Goal: Transaction & Acquisition: Purchase product/service

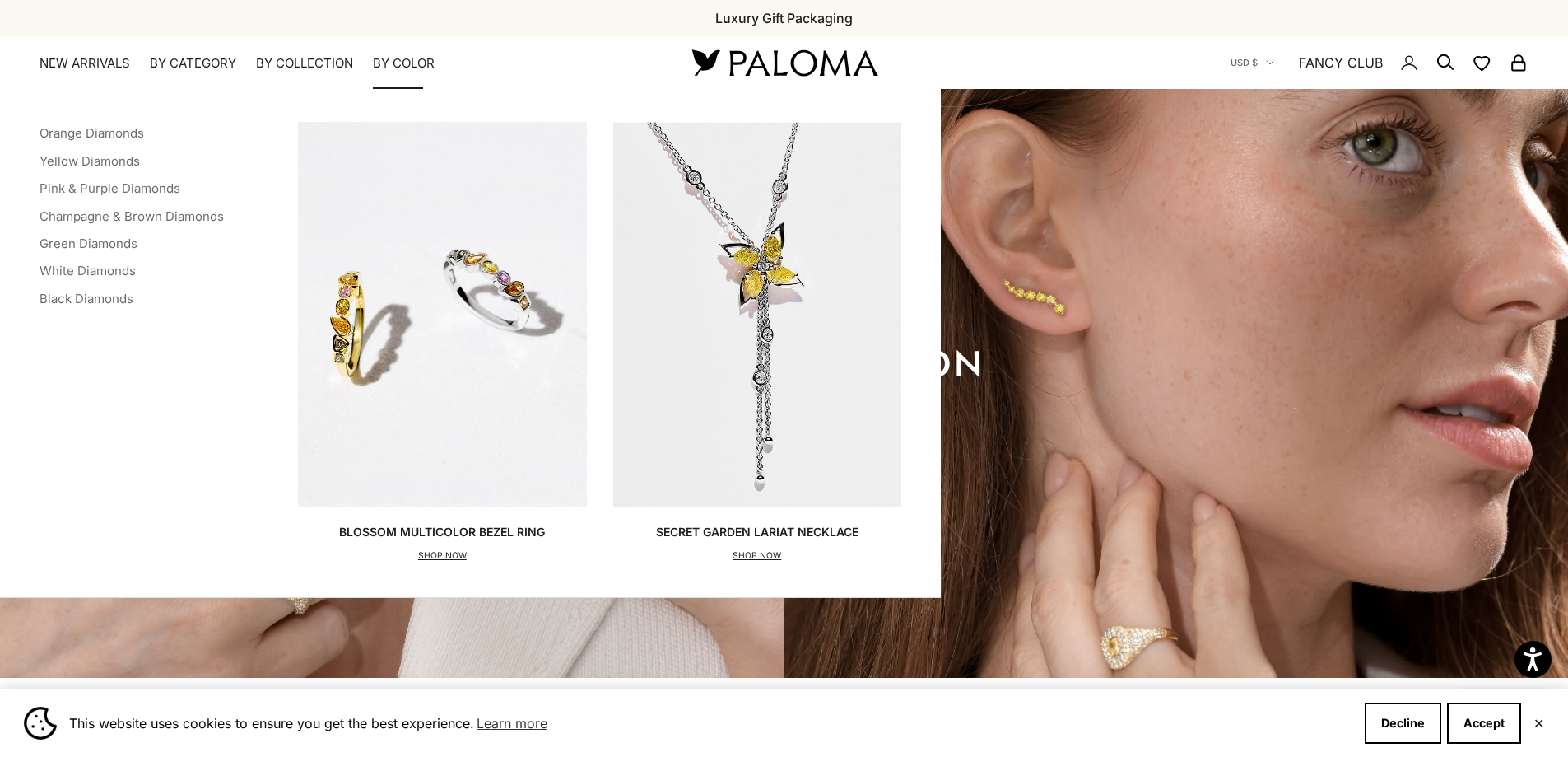
click at [394, 58] on summary "By Color" at bounding box center [403, 63] width 62 height 16
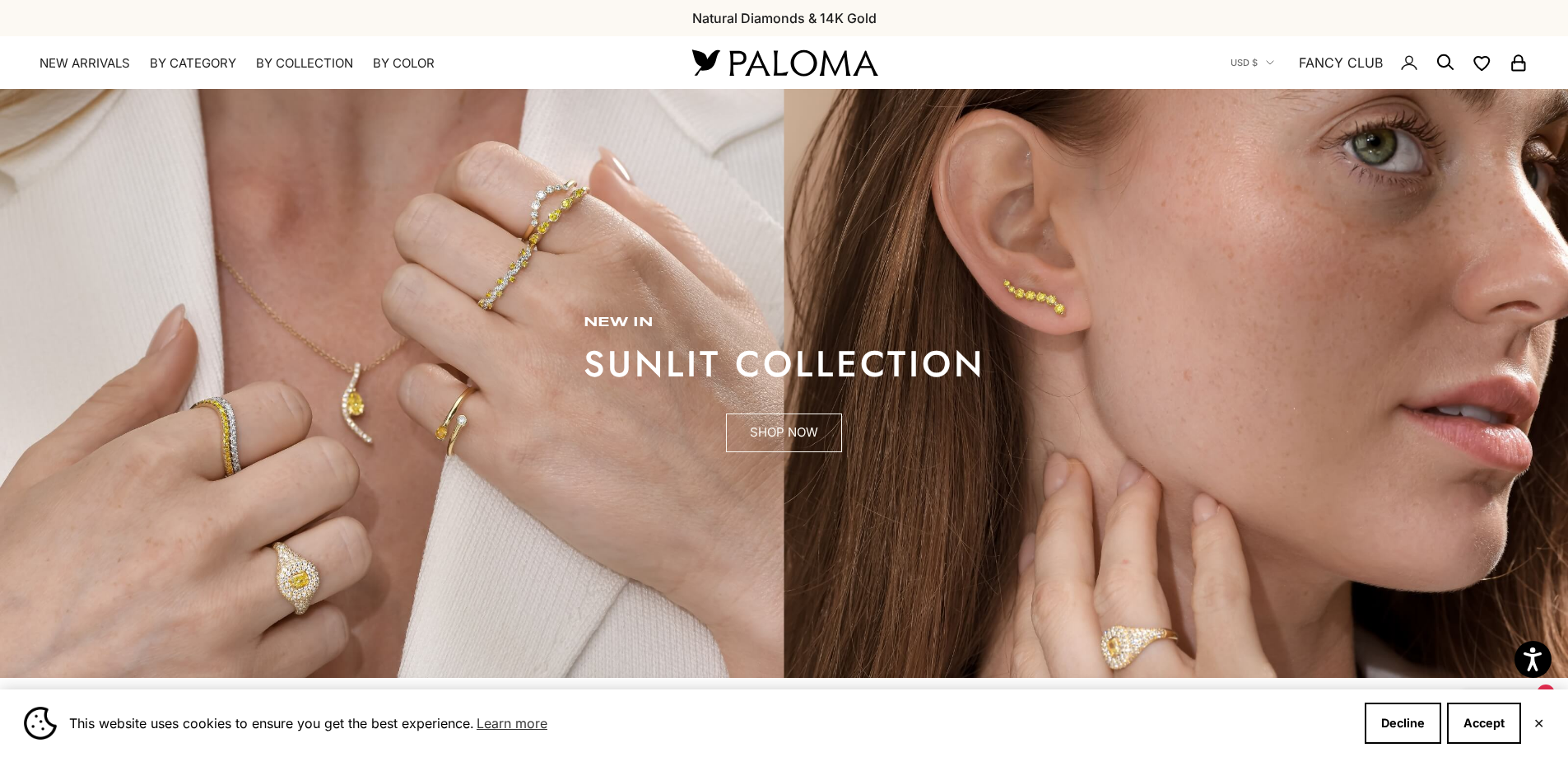
click at [783, 434] on link "SHOP NOW" at bounding box center [784, 433] width 116 height 40
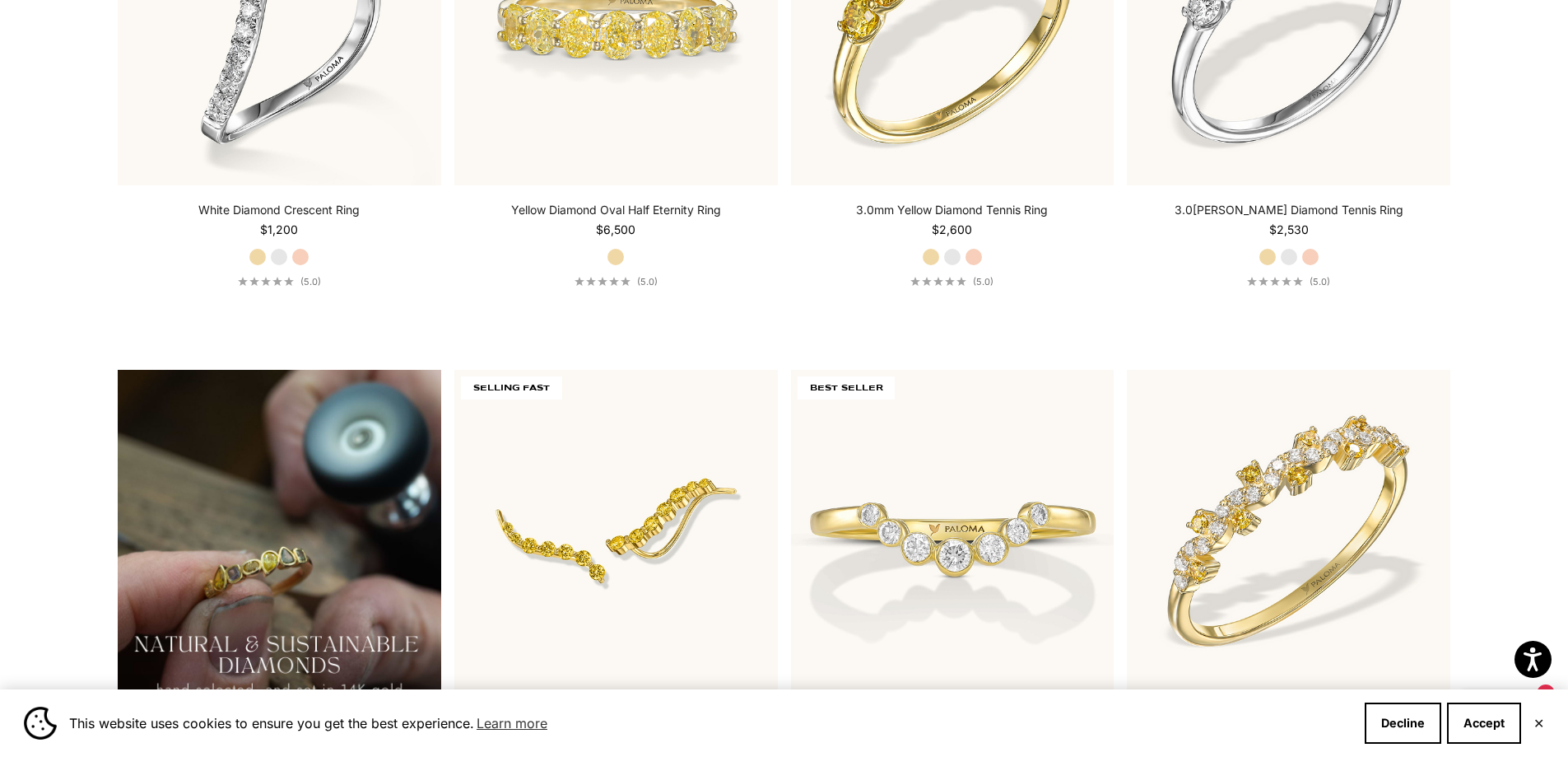
scroll to position [1227, 0]
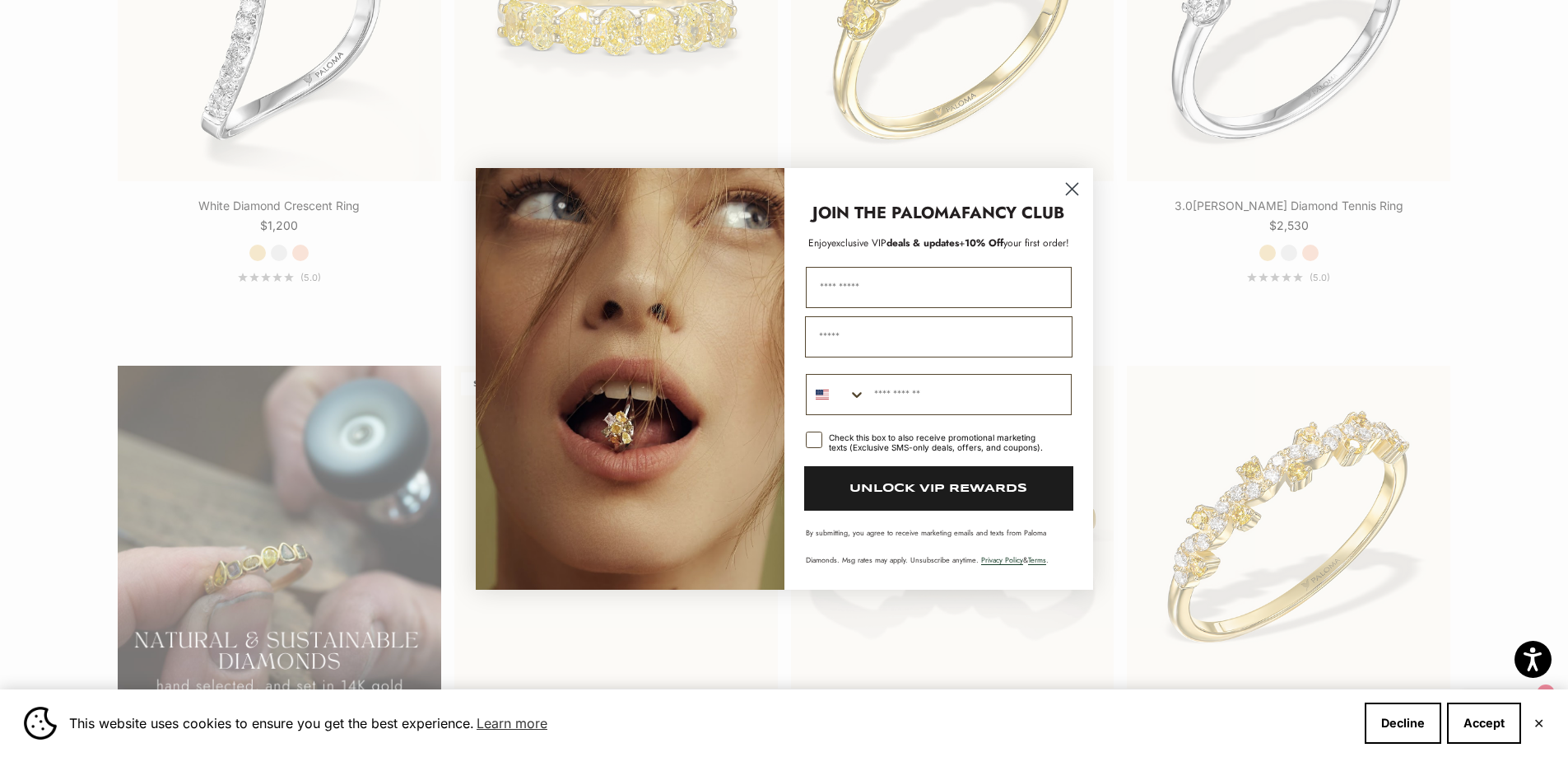
click at [1075, 188] on circle "Close dialog" at bounding box center [1071, 188] width 27 height 27
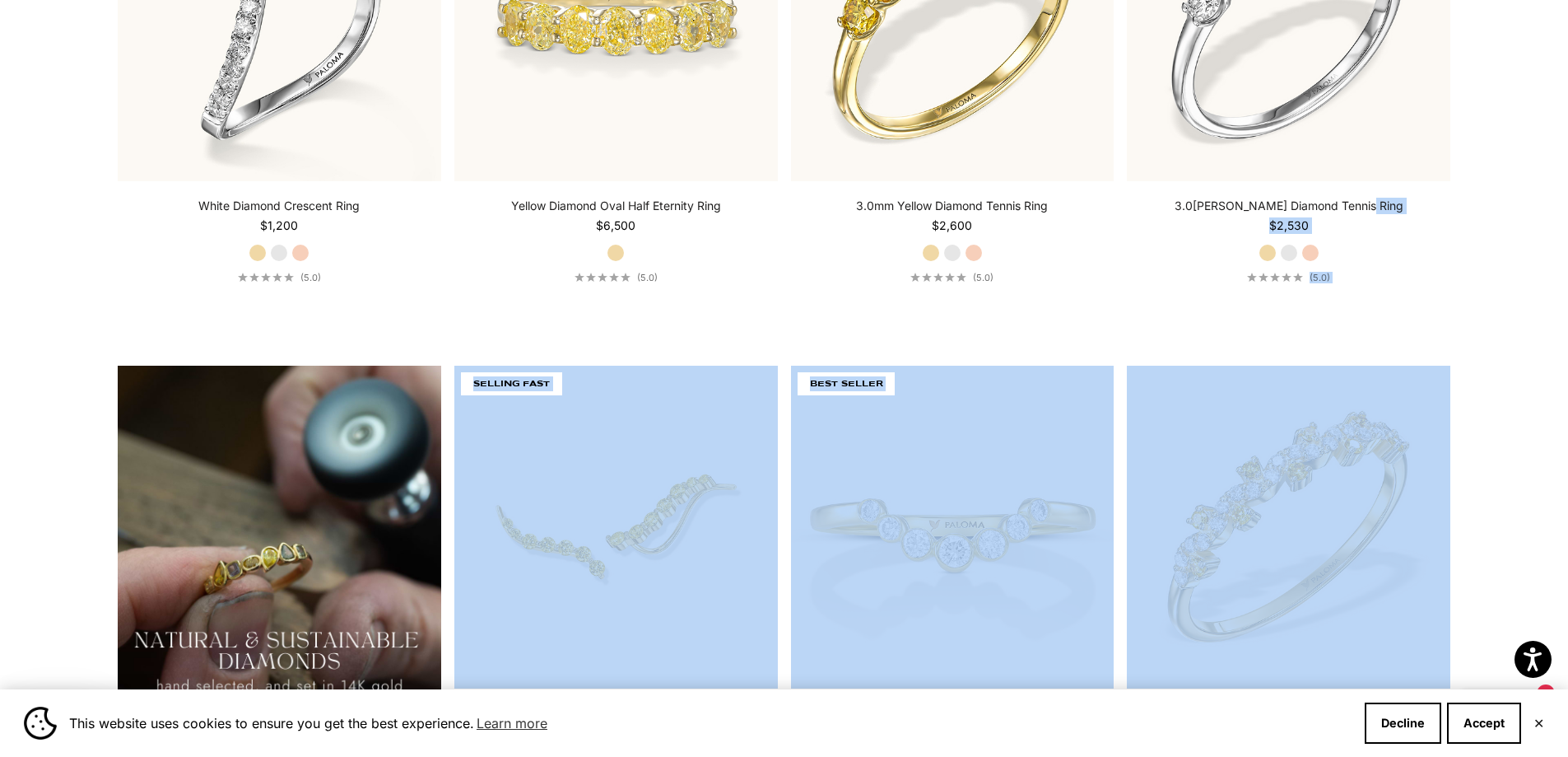
drag, startPoint x: 1555, startPoint y: 299, endPoint x: 1537, endPoint y: 220, distance: 81.0
click at [1537, 220] on section "Filter Sort by: Featured Sort by Featured Best selling Alphabetically, A-Z Alph…" at bounding box center [784, 332] width 1568 height 2181
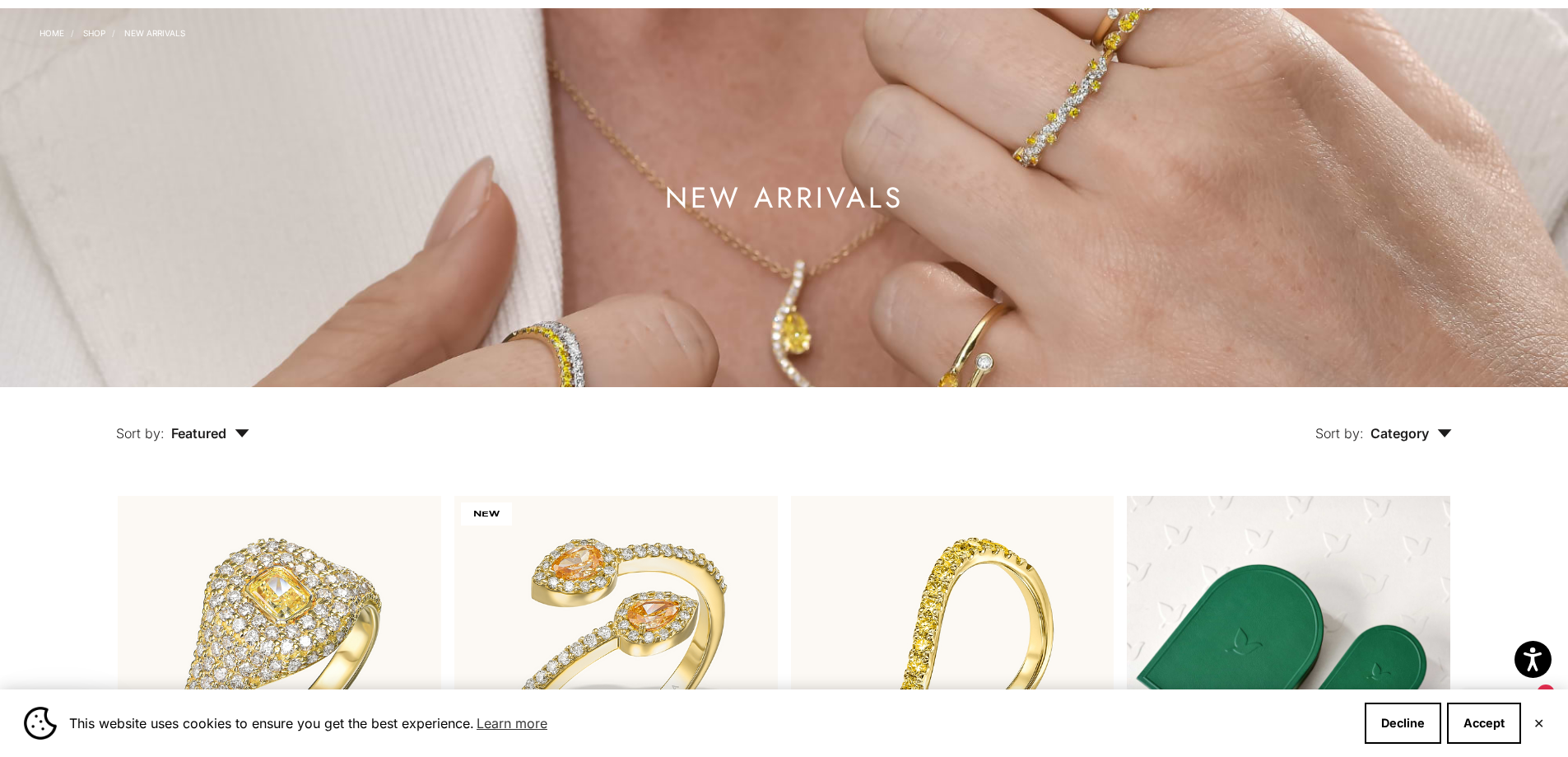
scroll to position [0, 0]
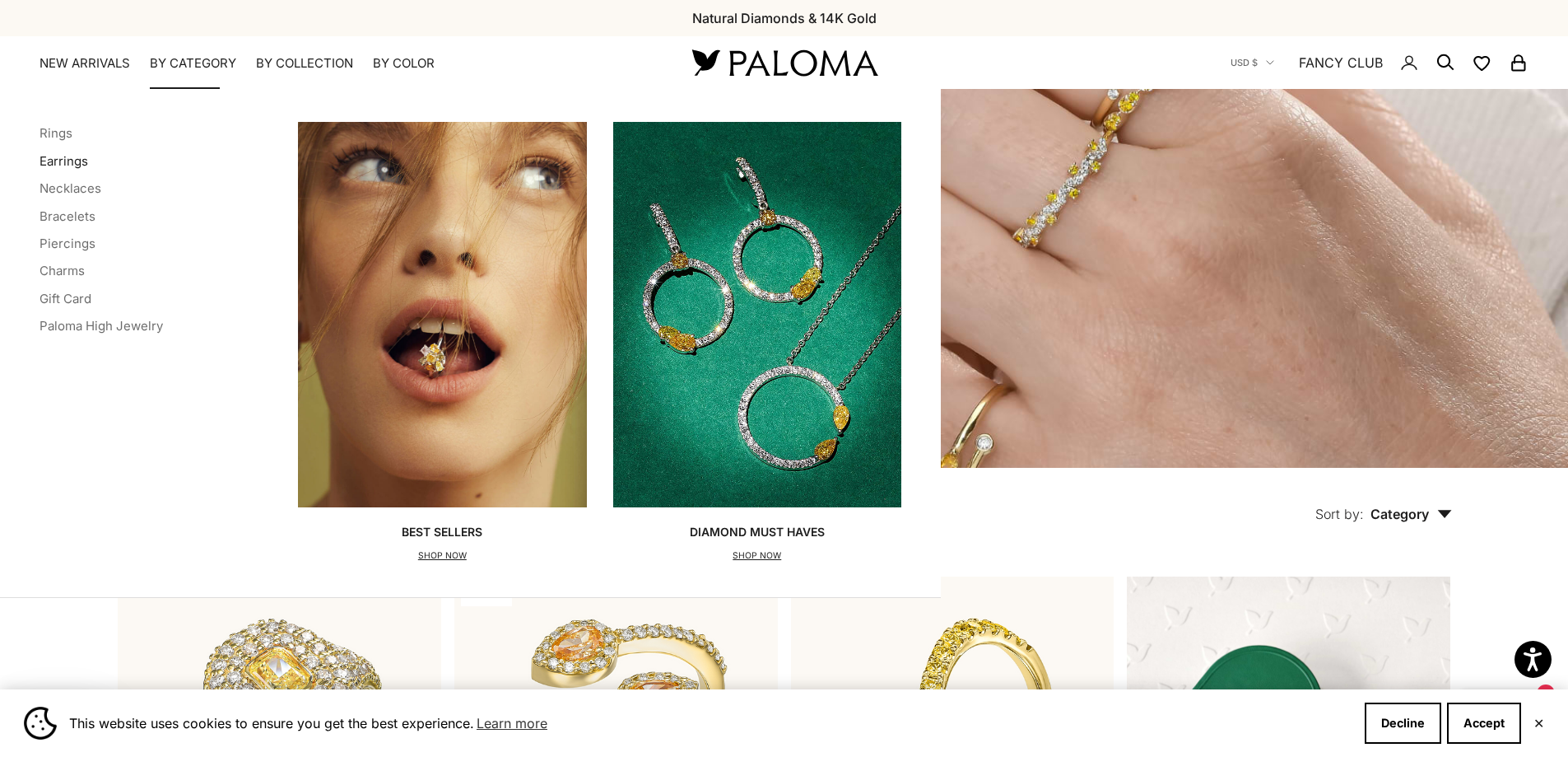
click at [54, 162] on link "Earrings" at bounding box center [64, 160] width 49 height 15
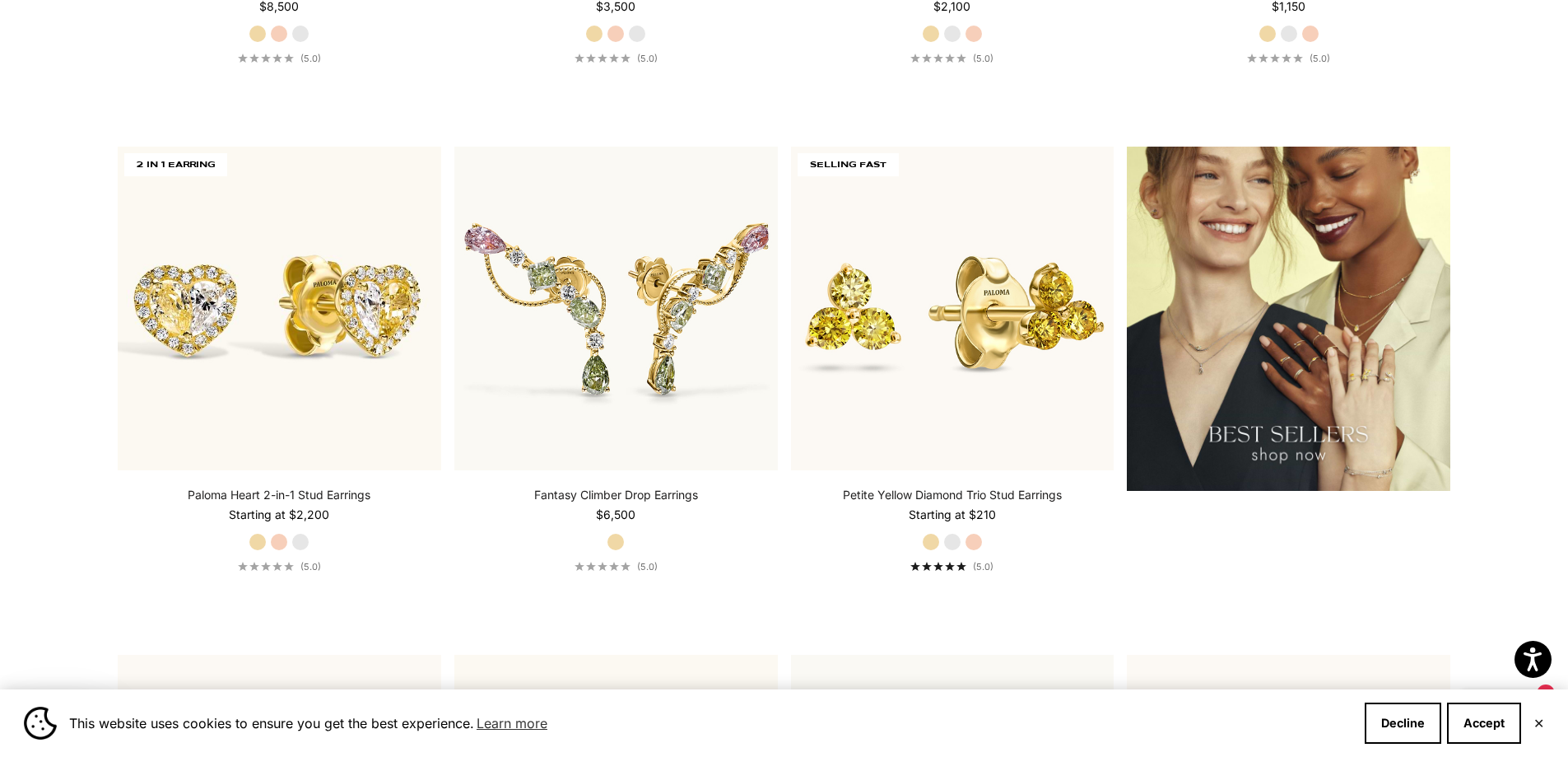
scroll to position [2474, 0]
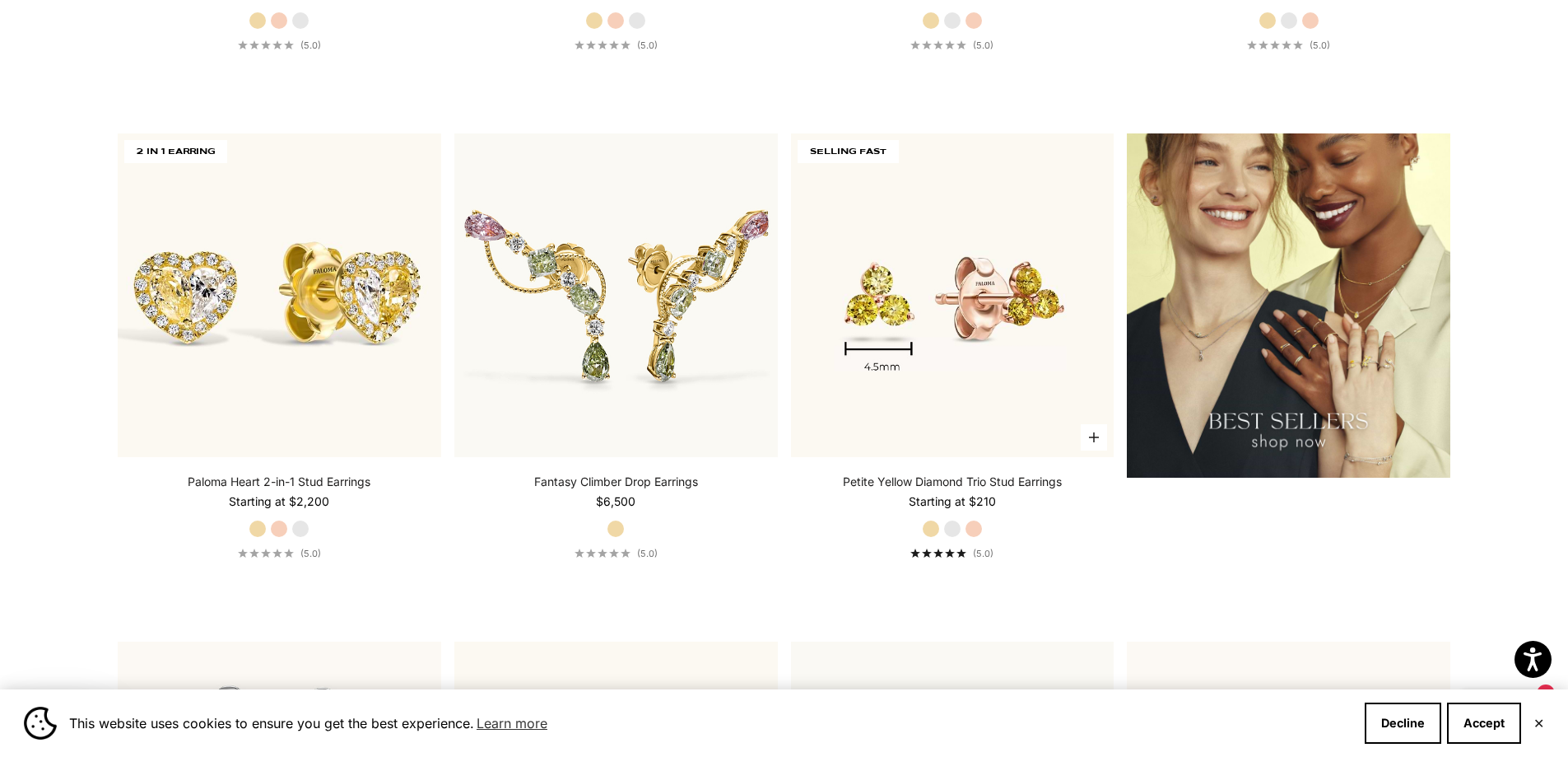
click at [988, 289] on img at bounding box center [952, 295] width 323 height 324
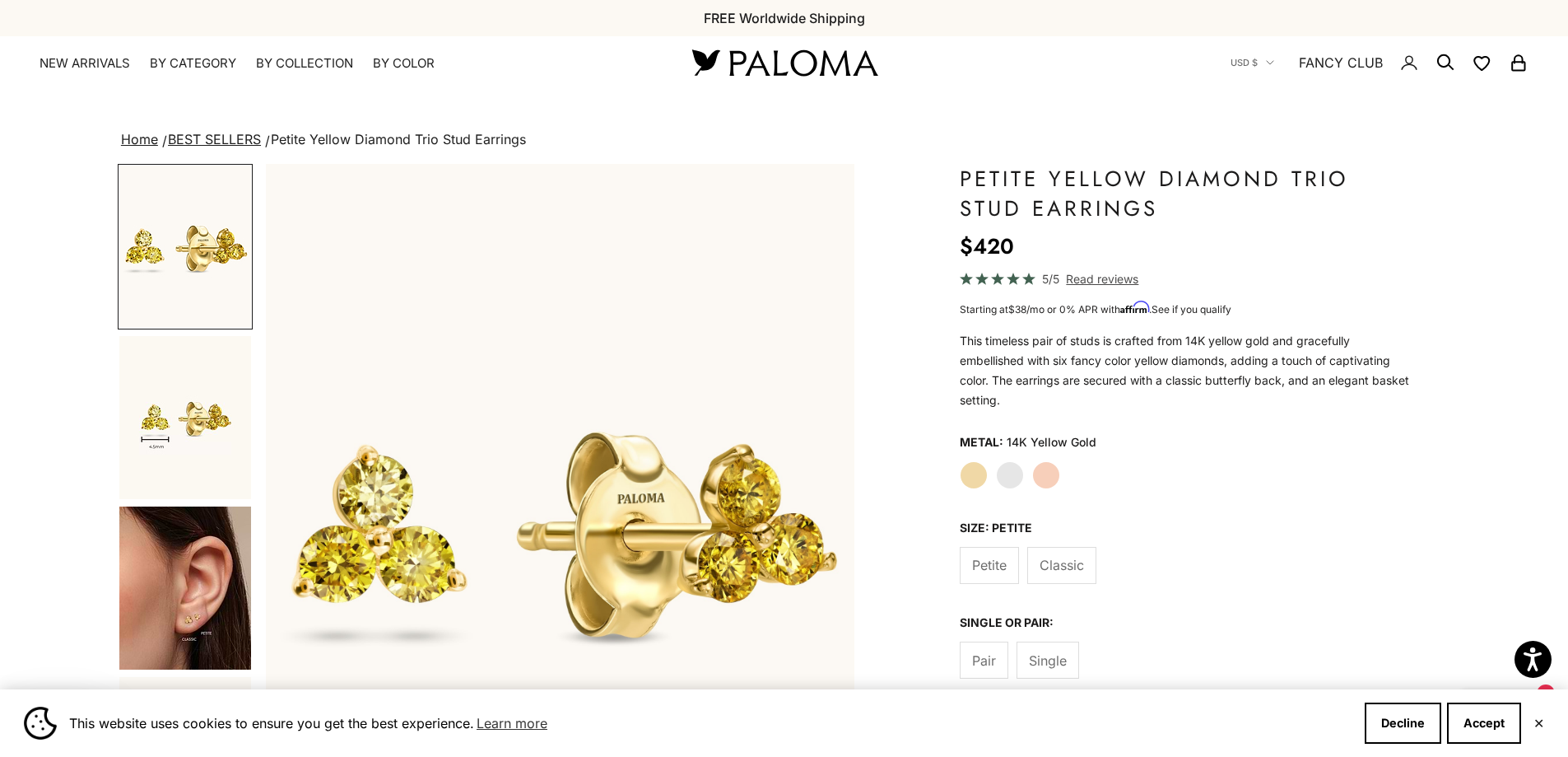
click at [969, 465] on label "Yellow Gold" at bounding box center [973, 475] width 28 height 28
click at [1019, 466] on label "White Gold" at bounding box center [1009, 475] width 28 height 28
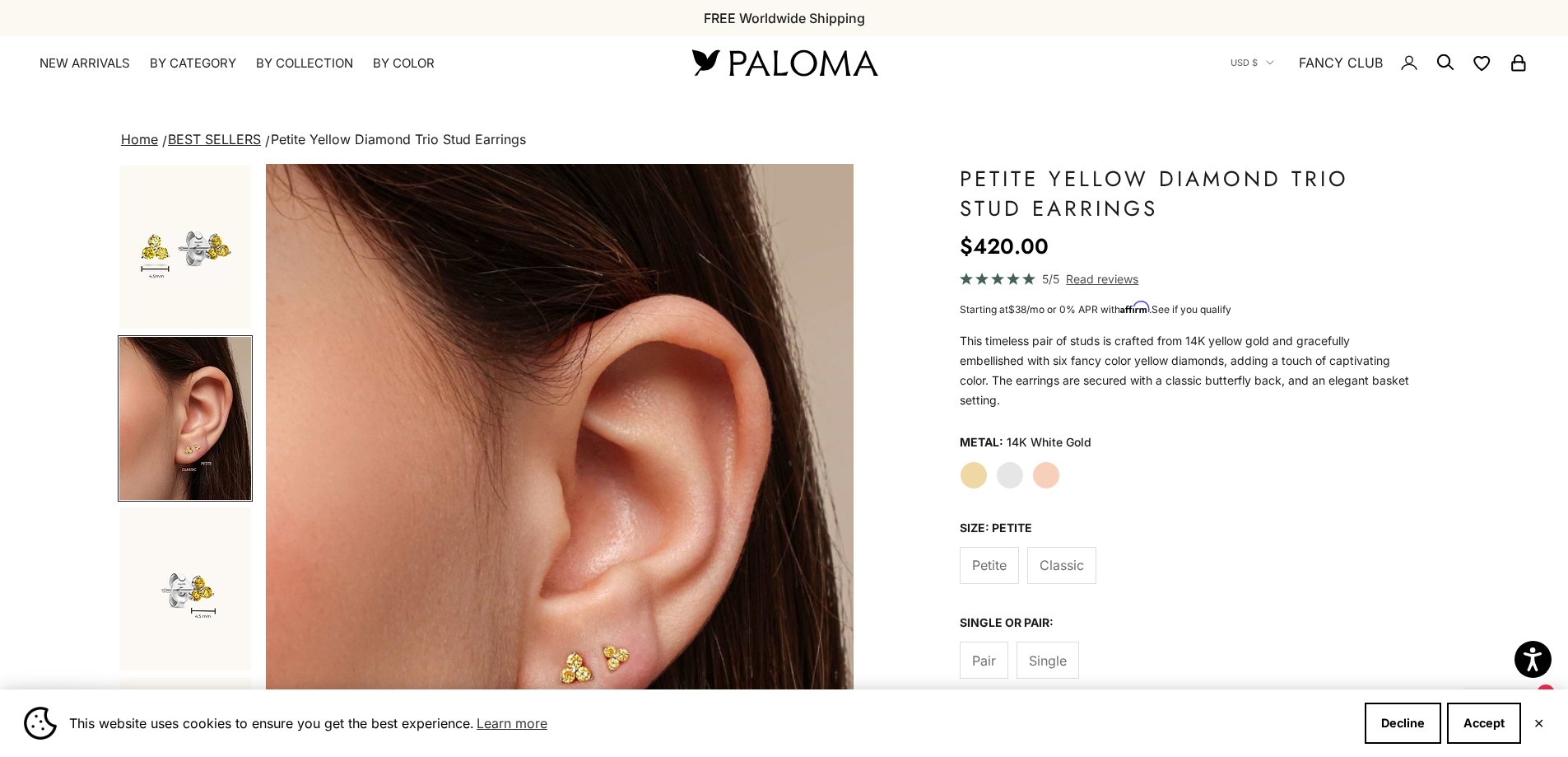
click at [1045, 476] on label "Rose Gold" at bounding box center [1046, 475] width 28 height 28
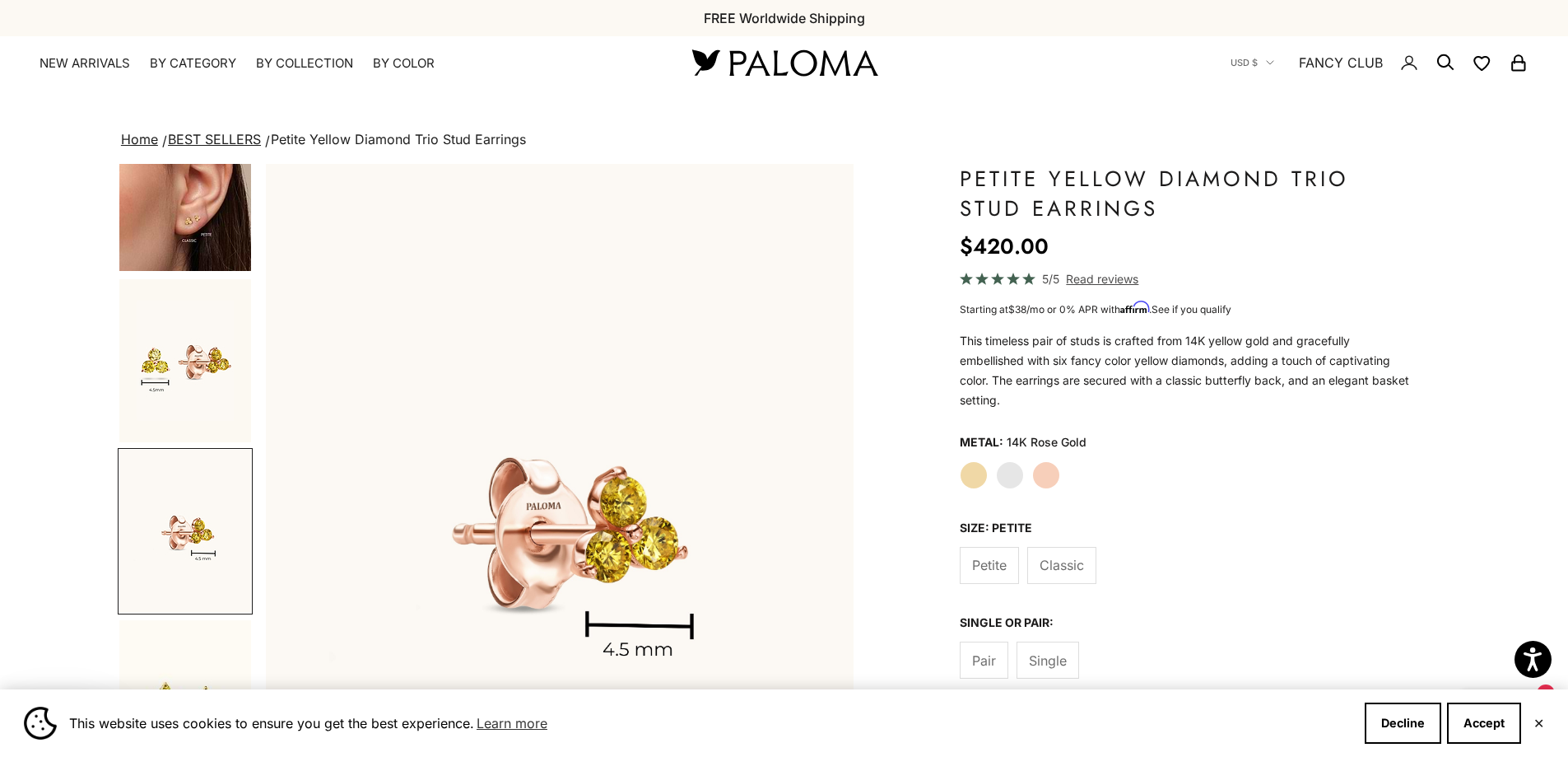
scroll to position [60, 0]
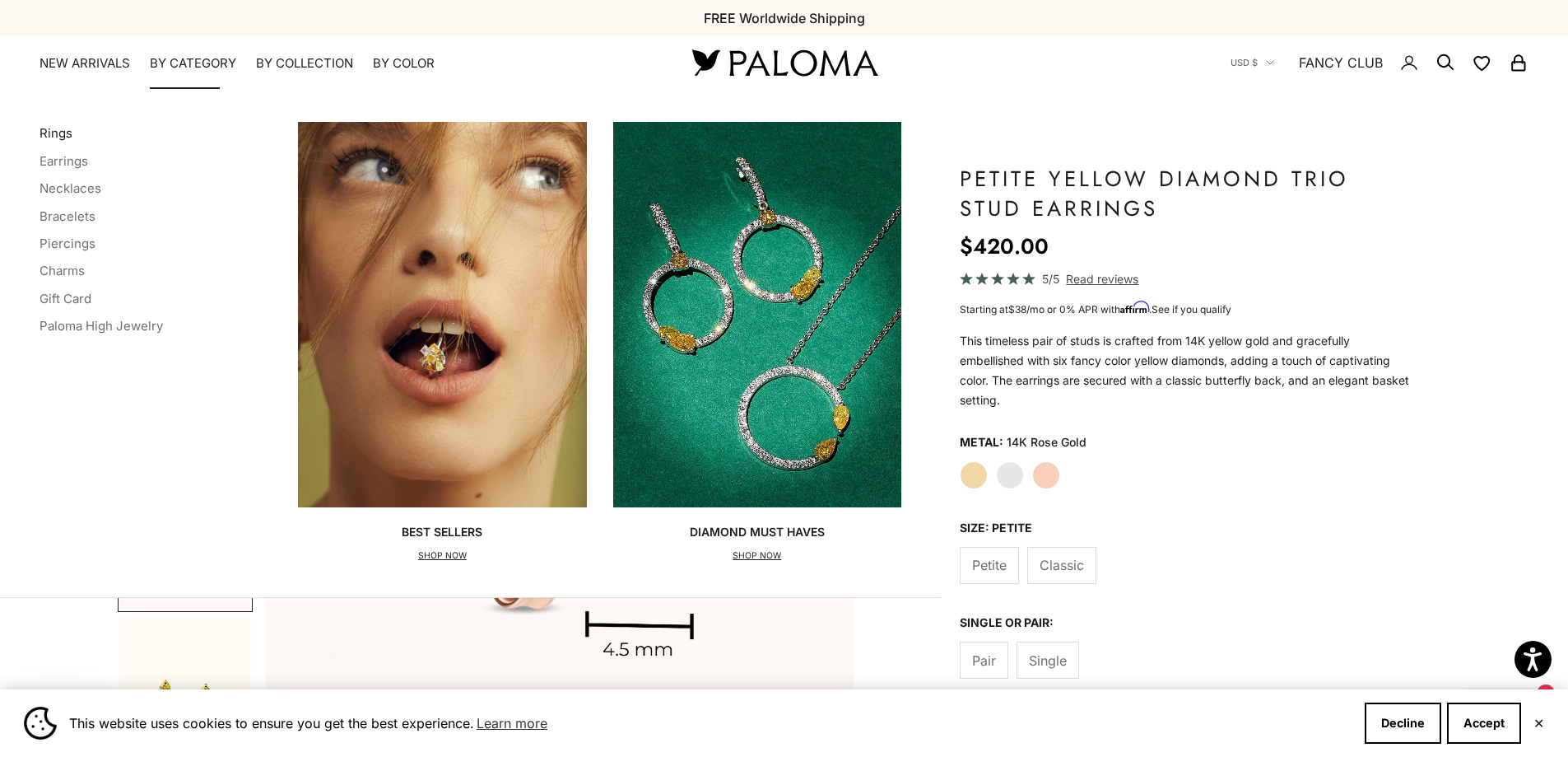
click at [53, 137] on link "Rings" at bounding box center [56, 132] width 33 height 15
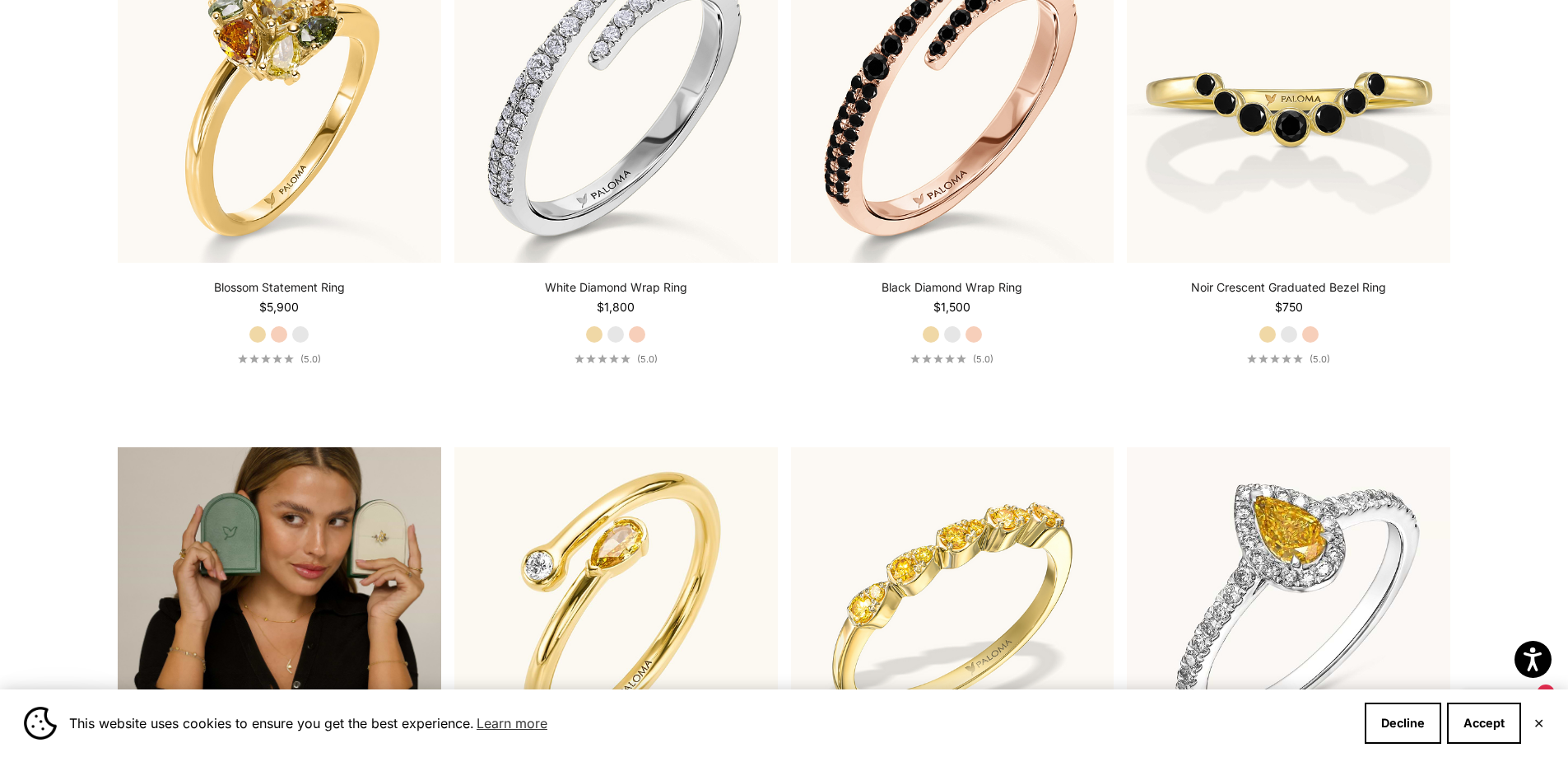
scroll to position [3470, 0]
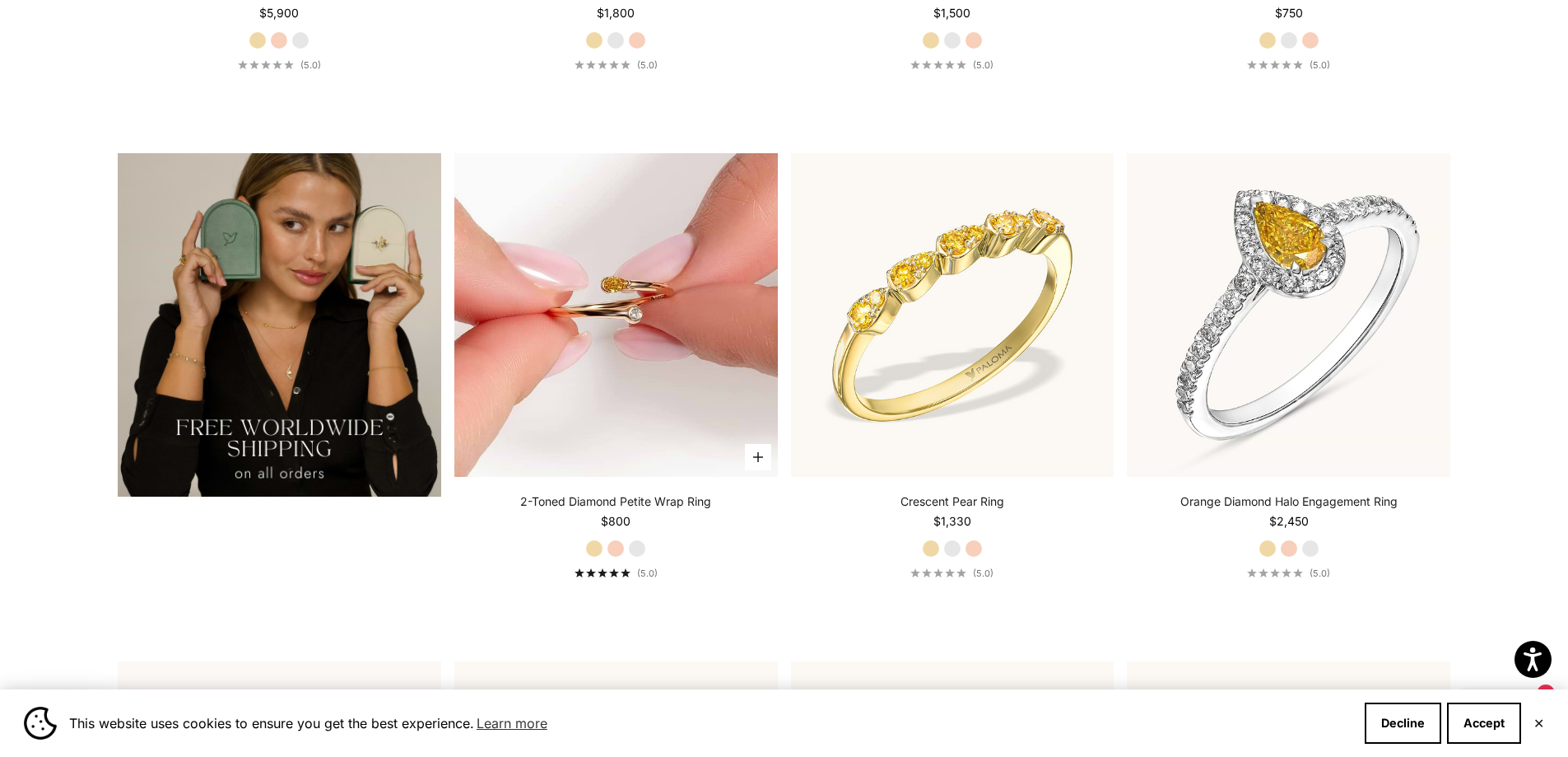
click at [609, 279] on img at bounding box center [616, 315] width 323 height 324
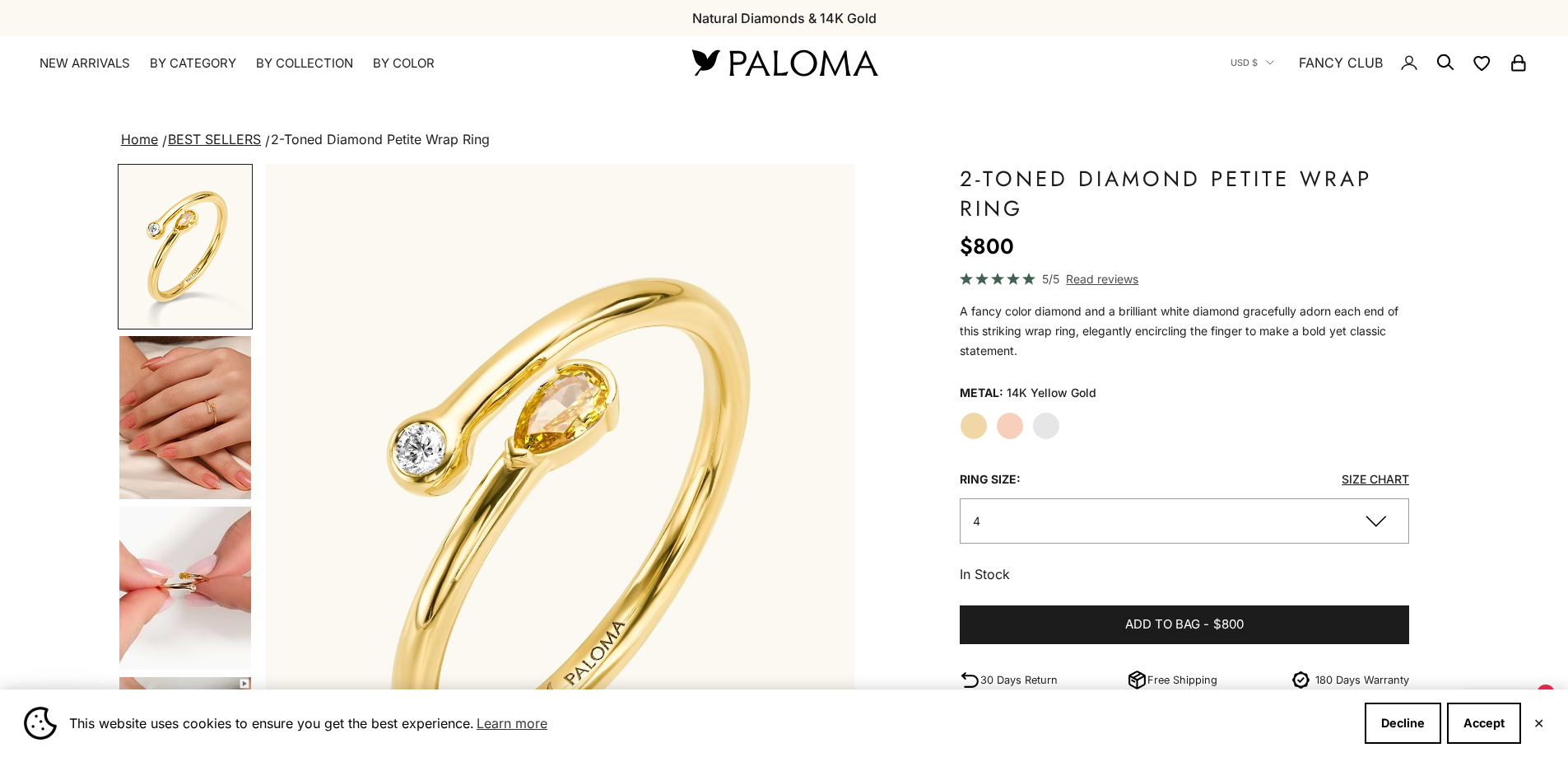
click at [158, 426] on img "Go to item 4" at bounding box center [185, 417] width 132 height 163
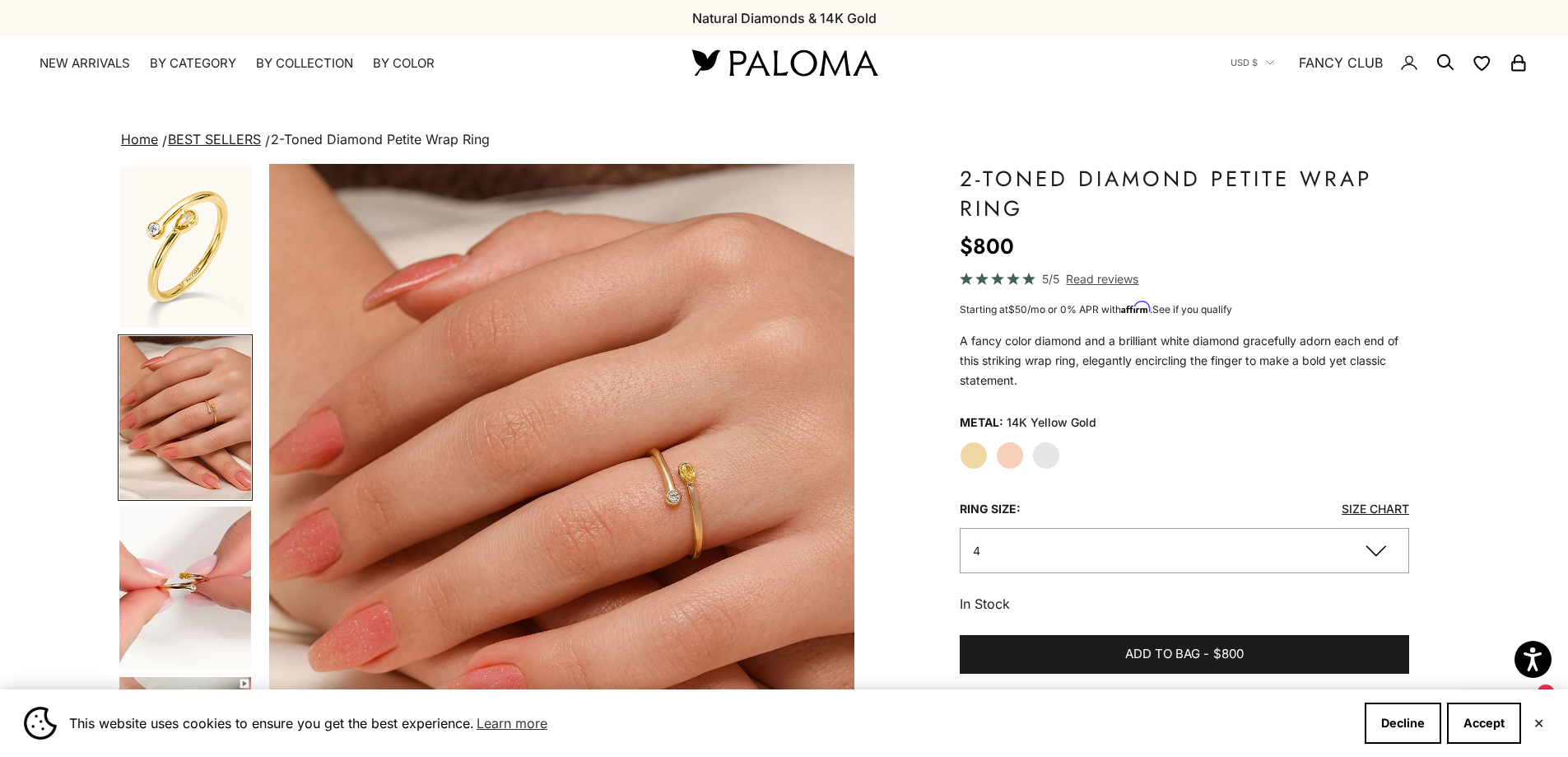
scroll to position [0, 608]
click at [194, 592] on img "Go to item 5" at bounding box center [185, 587] width 132 height 163
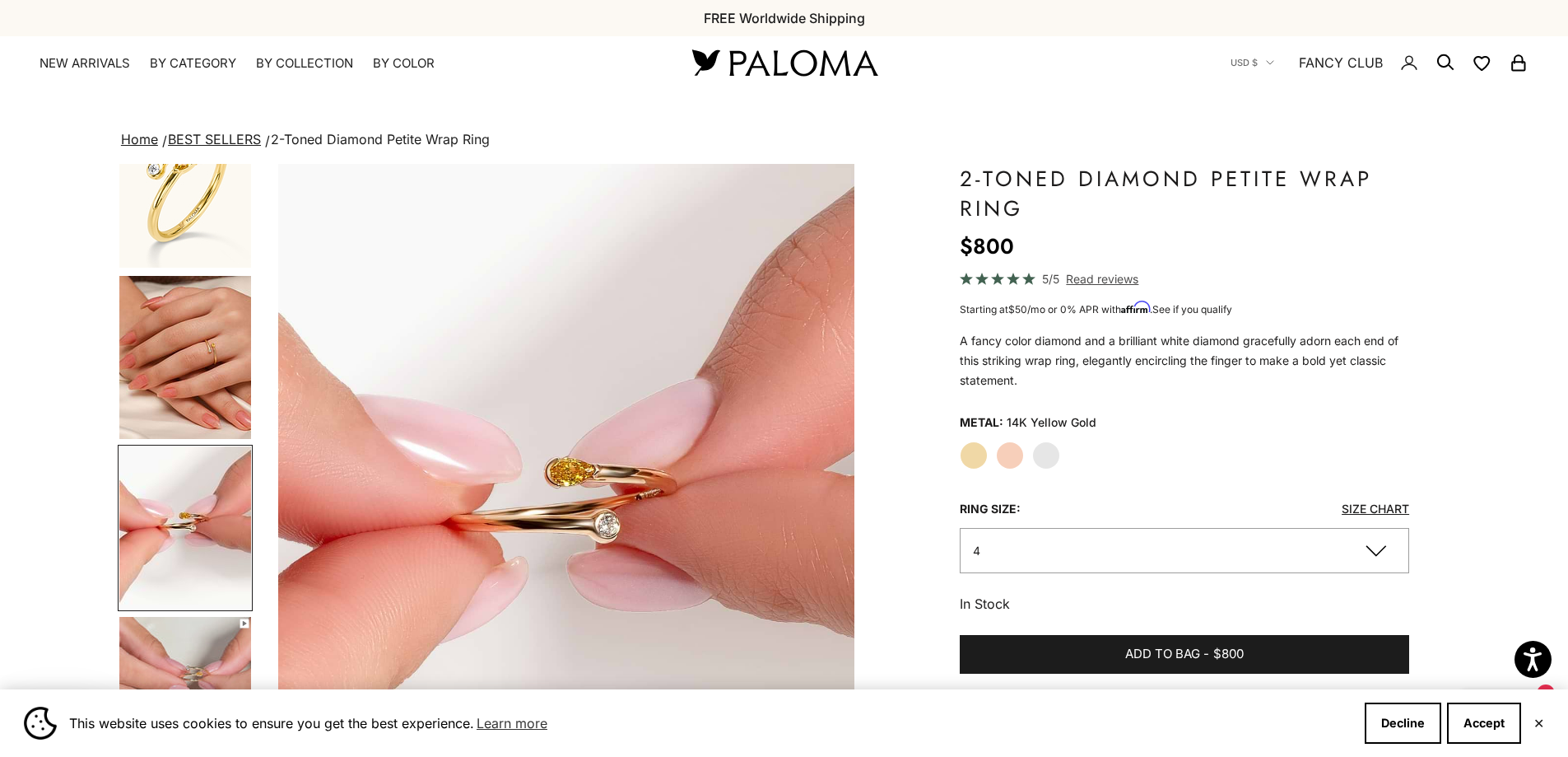
scroll to position [0, 1217]
